Goal: Transaction & Acquisition: Purchase product/service

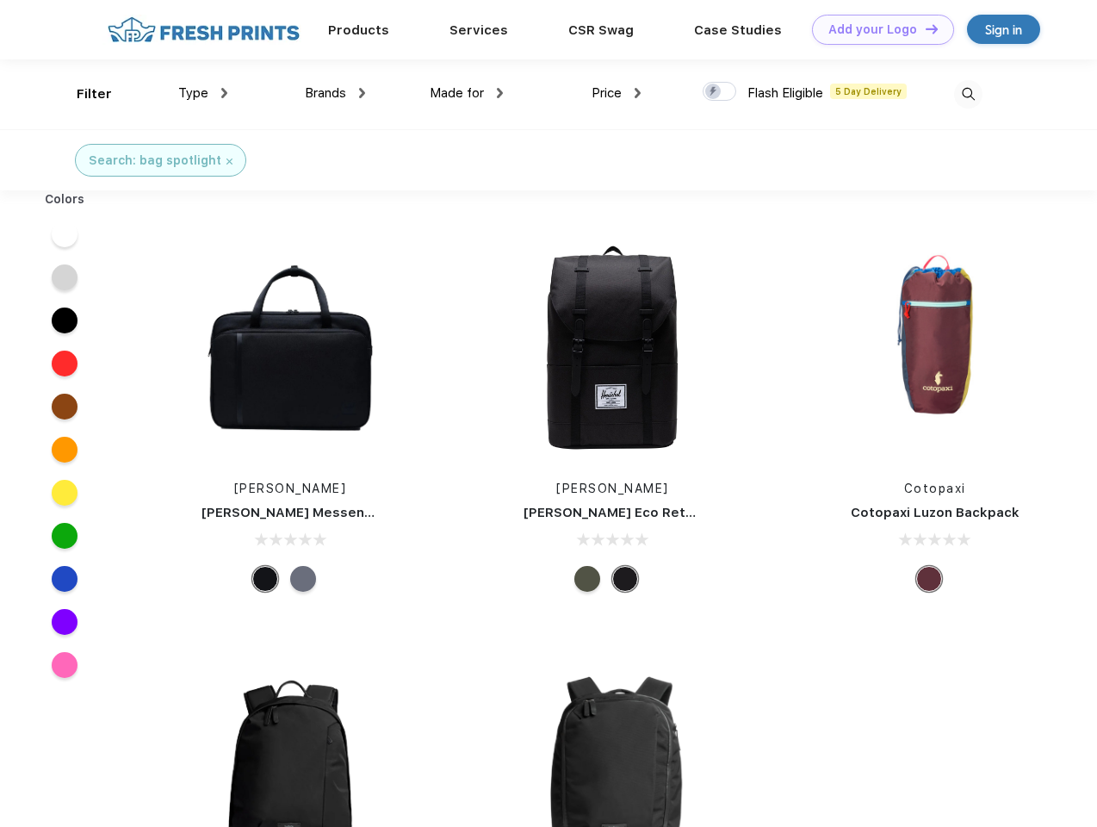
click at [877, 29] on link "Add your Logo Design Tool" at bounding box center [883, 30] width 142 height 30
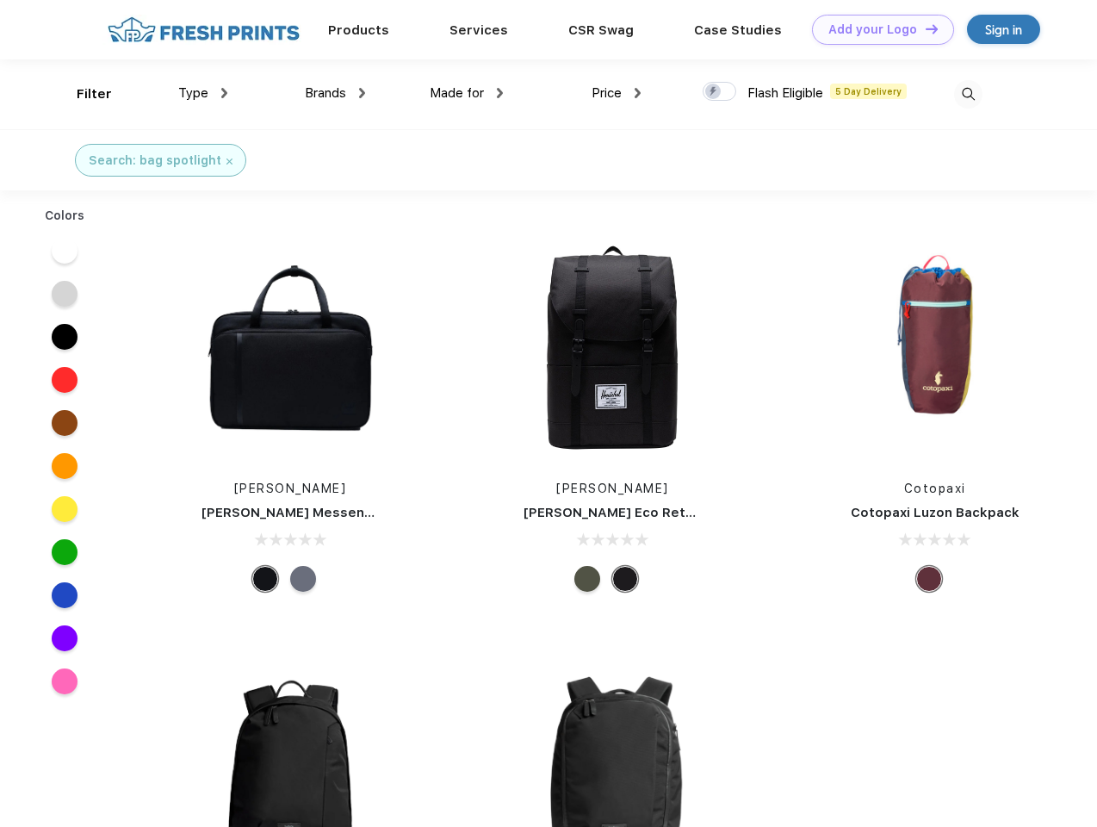
click at [0, 0] on div "Design Tool" at bounding box center [0, 0] width 0 height 0
click at [924, 28] on link "Add your Logo Design Tool" at bounding box center [883, 30] width 142 height 30
click at [83, 94] on div "Filter" at bounding box center [94, 94] width 35 height 20
click at [203, 93] on span "Type" at bounding box center [193, 93] width 30 height 16
click at [335, 93] on span "Brands" at bounding box center [325, 93] width 41 height 16
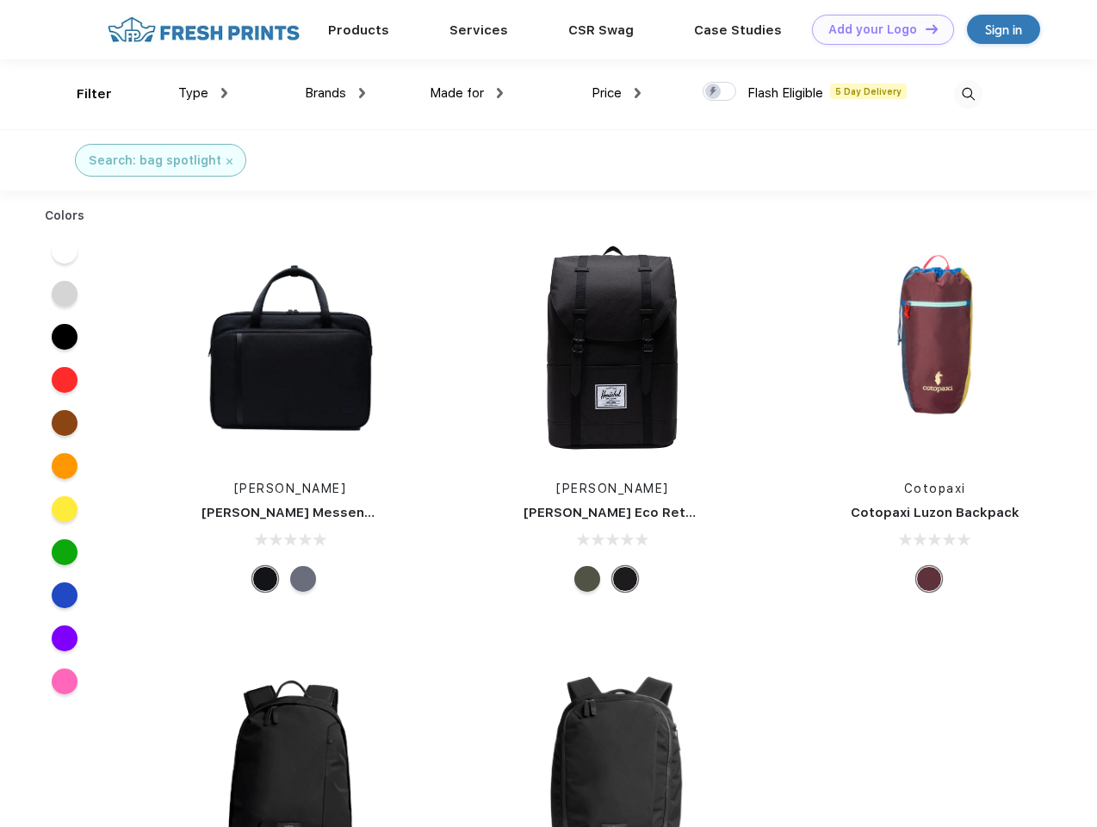
click at [467, 93] on span "Made for" at bounding box center [457, 93] width 54 height 16
click at [617, 93] on span "Price" at bounding box center [607, 93] width 30 height 16
click at [720, 92] on div at bounding box center [720, 91] width 34 height 19
click at [714, 92] on input "checkbox" at bounding box center [708, 86] width 11 height 11
click at [968, 94] on img at bounding box center [968, 94] width 28 height 28
